Goal: Information Seeking & Learning: Learn about a topic

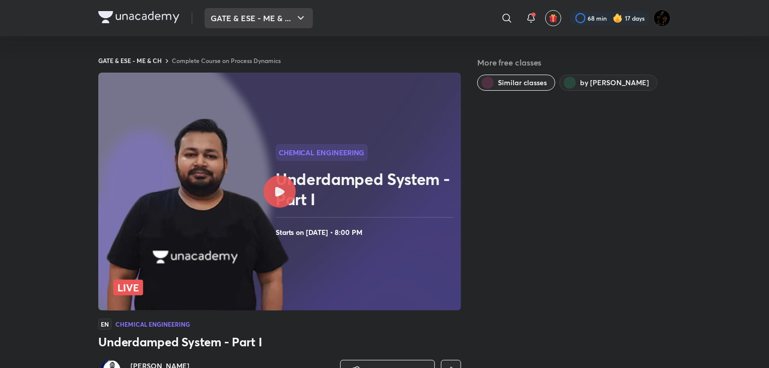
click at [226, 15] on button "GATE & ESE - ME & ..." at bounding box center [259, 18] width 108 height 20
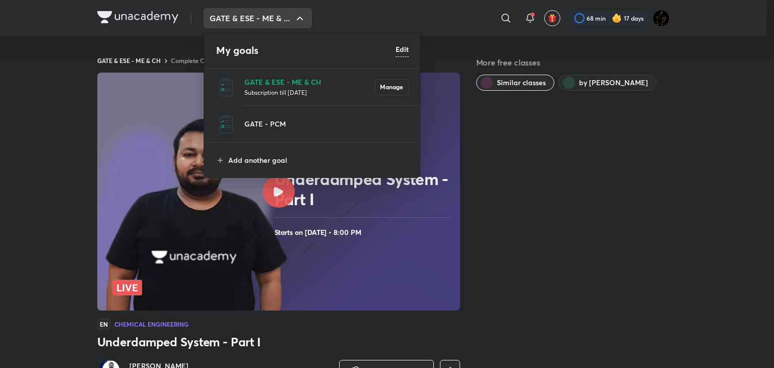
click at [286, 89] on p "Subscription till 27 Apr 2026" at bounding box center [309, 92] width 131 height 10
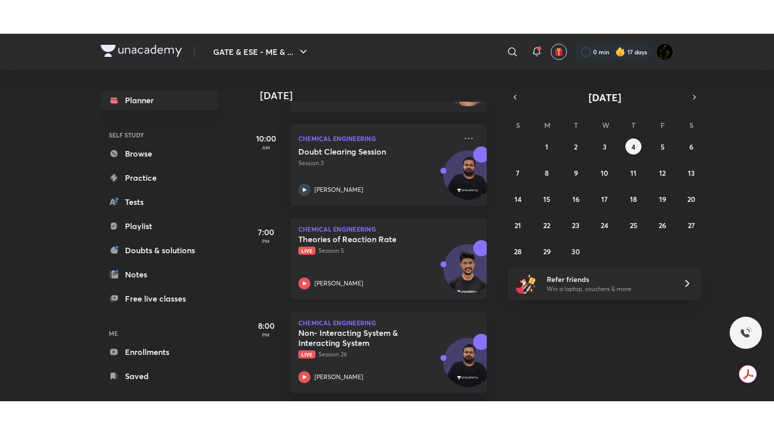
scroll to position [230, 0]
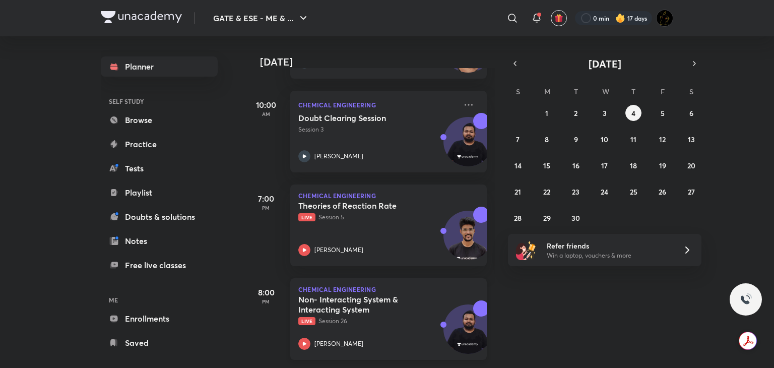
click at [309, 338] on icon at bounding box center [304, 344] width 12 height 12
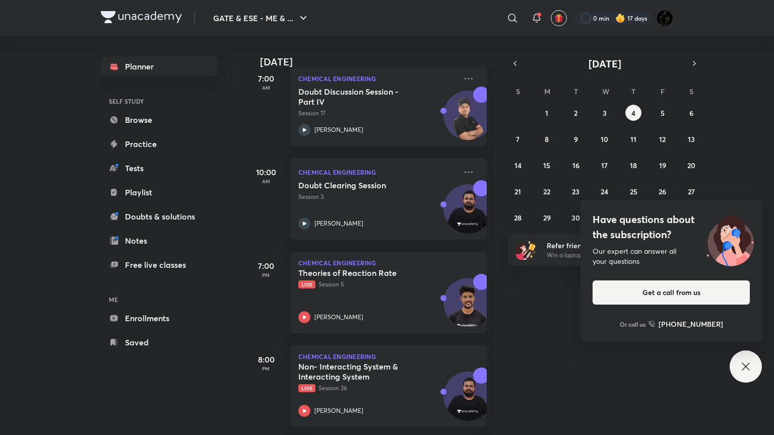
scroll to position [163, 0]
